Goal: Information Seeking & Learning: Learn about a topic

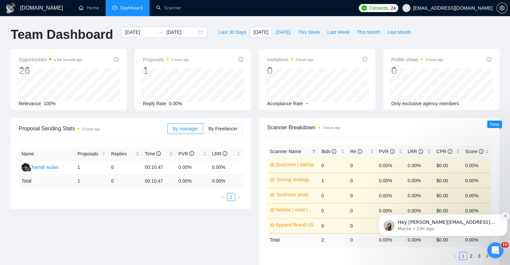
click at [506, 215] on icon "Dismiss notification" at bounding box center [506, 216] width 4 height 4
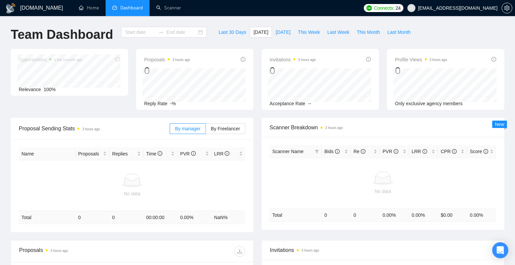
type input "[DATE]"
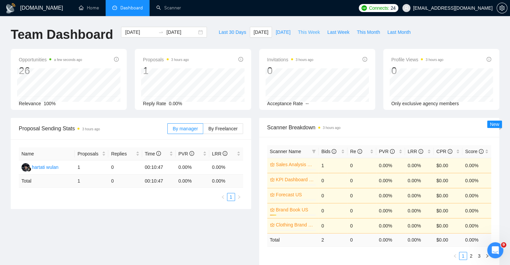
click at [298, 32] on span "This Week" at bounding box center [309, 32] width 22 height 7
type input "2025-09-29"
type input "2025-10-05"
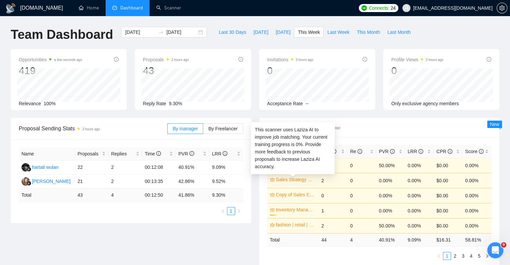
click at [287, 180] on link "Sales Strategy Global" at bounding box center [295, 179] width 39 height 7
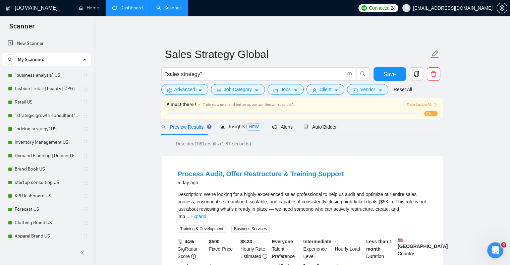
click at [127, 9] on link "Dashboard" at bounding box center [127, 8] width 31 height 6
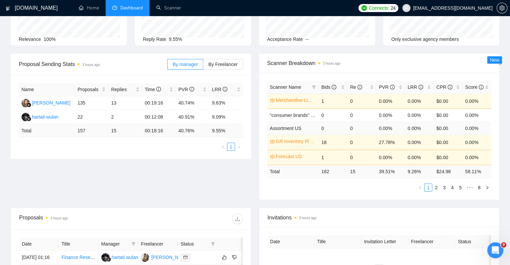
scroll to position [67, 0]
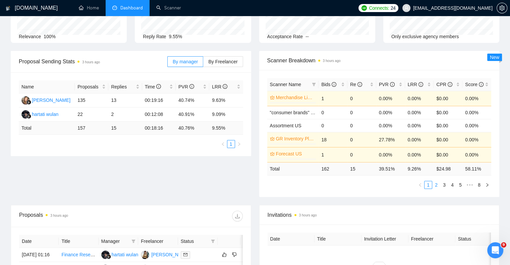
click at [436, 184] on link "2" at bounding box center [436, 185] width 7 height 7
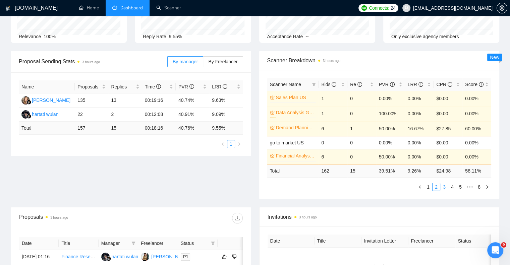
click at [444, 186] on link "3" at bounding box center [444, 187] width 7 height 7
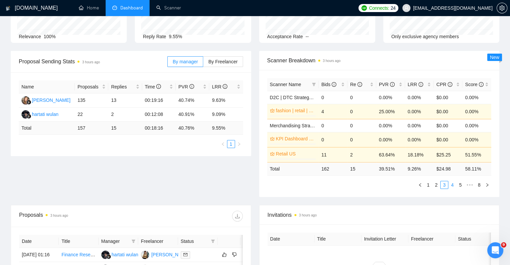
click at [453, 184] on link "4" at bounding box center [452, 185] width 7 height 7
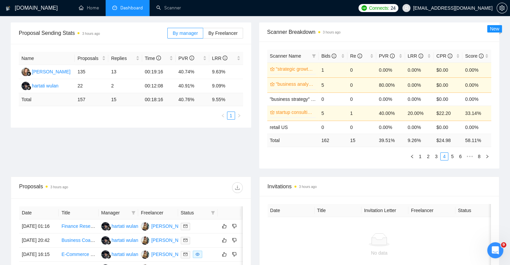
scroll to position [0, 0]
